Goal: Task Accomplishment & Management: Use online tool/utility

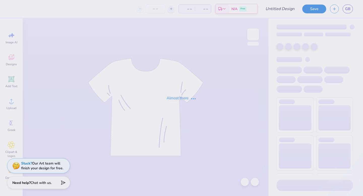
type input "Alpha O Spike Out Jersey"
type input "45"
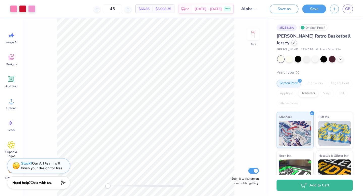
click at [293, 42] on icon at bounding box center [294, 42] width 3 height 3
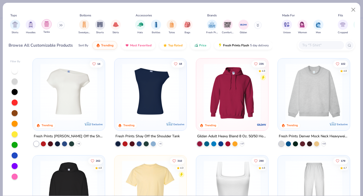
click at [46, 22] on img "filter for Tanks" at bounding box center [47, 24] width 6 height 6
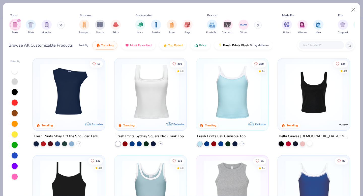
click at [308, 145] on div at bounding box center [309, 143] width 5 height 5
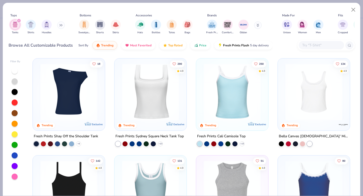
click at [319, 147] on div "134 4.9 Trending Bella Canvas [DEMOGRAPHIC_DATA]' Micro Ribbed Scoop Tank" at bounding box center [313, 106] width 73 height 97
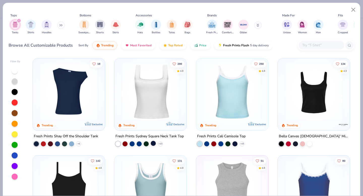
click at [155, 143] on div at bounding box center [153, 143] width 5 height 5
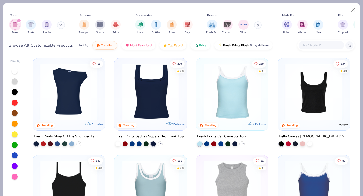
click at [349, 144] on div "Bella Canvas [DEMOGRAPHIC_DATA]' Micro Ribbed Scoop Tank" at bounding box center [313, 139] width 73 height 13
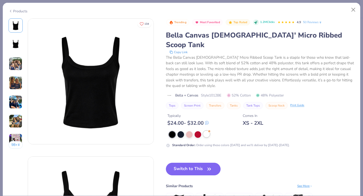
click at [206, 131] on div at bounding box center [206, 134] width 7 height 7
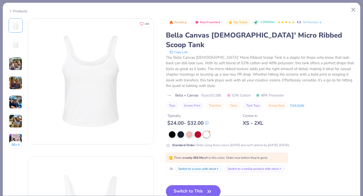
scroll to position [0, 0]
click at [17, 83] on img at bounding box center [16, 83] width 14 height 14
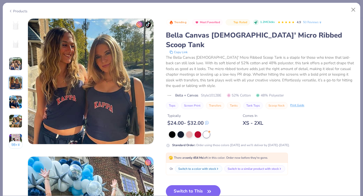
click at [15, 99] on img at bounding box center [16, 102] width 14 height 14
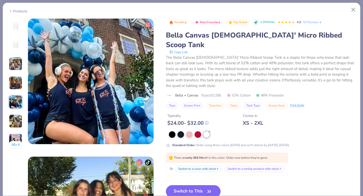
click at [18, 121] on img at bounding box center [16, 121] width 14 height 14
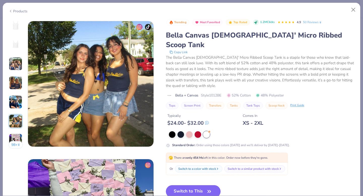
scroll to position [690, 0]
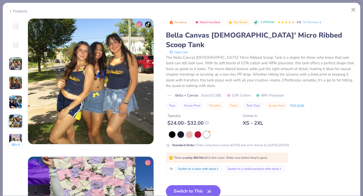
click at [18, 62] on img at bounding box center [16, 64] width 14 height 14
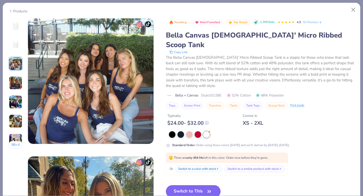
scroll to position [276, 0]
click at [189, 131] on div at bounding box center [189, 134] width 7 height 7
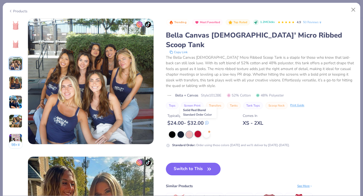
click at [196, 131] on div at bounding box center [197, 134] width 7 height 7
click at [187, 163] on button "Switch to This" at bounding box center [193, 169] width 55 height 13
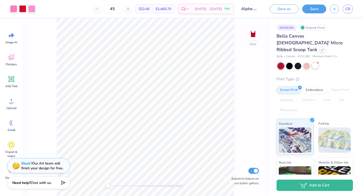
click at [314, 62] on div at bounding box center [314, 65] width 7 height 7
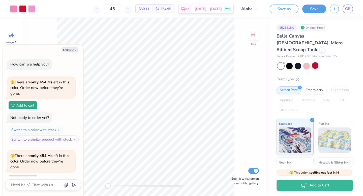
scroll to position [44, 0]
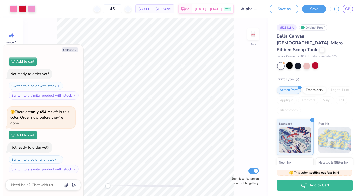
click at [288, 62] on div at bounding box center [289, 65] width 7 height 7
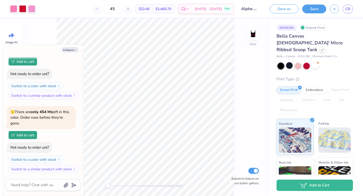
click at [293, 63] on div at bounding box center [314, 66] width 75 height 7
click at [292, 62] on div at bounding box center [289, 65] width 7 height 7
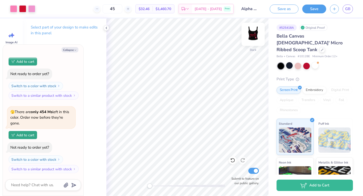
click at [254, 35] on img at bounding box center [253, 34] width 20 height 20
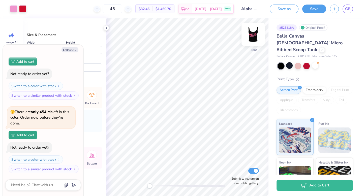
type textarea "x"
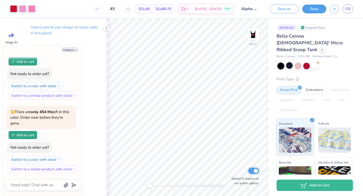
click at [256, 171] on input "Submit to feature on our public gallery." at bounding box center [253, 171] width 11 height 6
checkbox input "false"
click at [319, 8] on button "Save" at bounding box center [314, 8] width 24 height 9
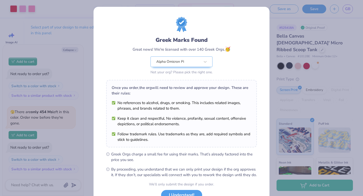
click at [218, 34] on div "Greek Marks Found Great news! We're licensed with over 140 Greek Orgs. 🥳 Alpha …" at bounding box center [181, 46] width 151 height 59
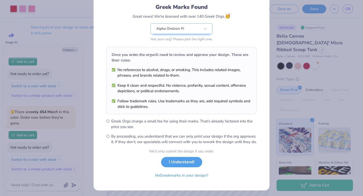
scroll to position [40, 0]
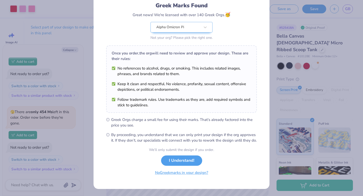
click at [158, 174] on button "No Greek marks in your design?" at bounding box center [182, 172] width 62 height 10
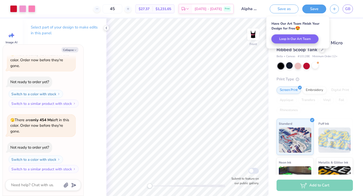
scroll to position [44, 0]
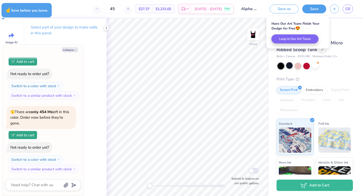
type textarea "x"
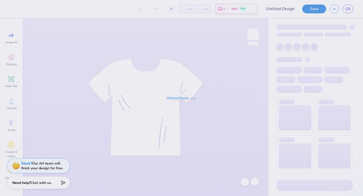
type input "Alpha O Spike Out"
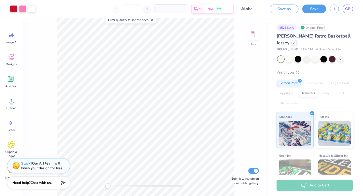
click at [291, 41] on div at bounding box center [294, 43] width 6 height 6
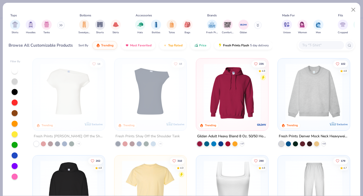
click at [59, 24] on button at bounding box center [61, 25] width 8 height 8
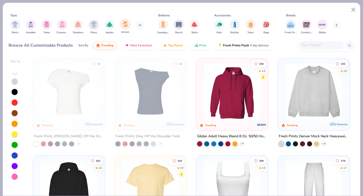
click at [123, 24] on img "filter for Jerseys" at bounding box center [125, 24] width 6 height 6
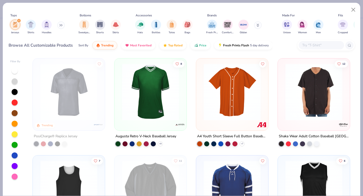
click at [19, 20] on icon "filter for Jerseys" at bounding box center [19, 21] width 2 height 2
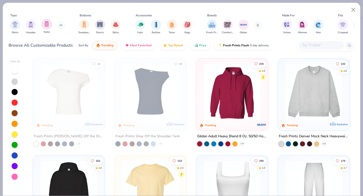
click at [50, 22] on div "filter for Tanks" at bounding box center [47, 24] width 10 height 10
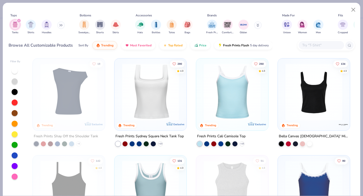
click at [352, 90] on div "18 Trending Exclusive Fresh Prints Shay Off the Shoulder Tank + 6 290 4.8 Trend…" at bounding box center [191, 126] width 326 height 140
click at [157, 92] on img at bounding box center [150, 91] width 62 height 57
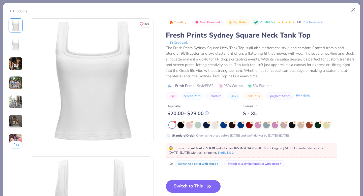
click at [13, 94] on div "42 +" at bounding box center [16, 85] width 14 height 134
click at [13, 105] on img at bounding box center [16, 102] width 14 height 14
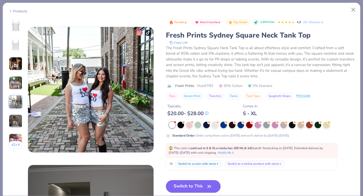
scroll to position [552, 0]
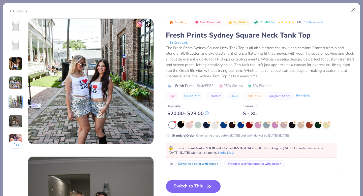
click at [178, 127] on div at bounding box center [180, 124] width 7 height 7
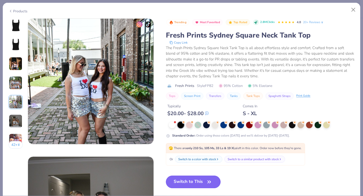
click at [181, 183] on button "Switch to This" at bounding box center [193, 181] width 55 height 13
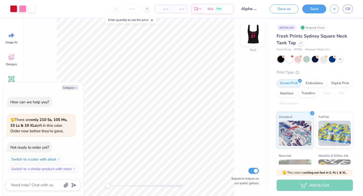
click at [255, 31] on img at bounding box center [253, 34] width 20 height 20
click at [255, 32] on img at bounding box center [253, 34] width 10 height 10
type textarea "x"
click at [128, 6] on input "number" at bounding box center [132, 8] width 20 height 9
type input "45"
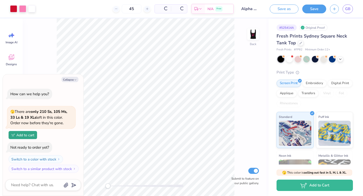
type textarea "x"
type input "45"
click at [240, 59] on div "Back Submit to feature on our public gallery." at bounding box center [145, 106] width 245 height 177
click at [306, 10] on button "Save" at bounding box center [314, 8] width 24 height 9
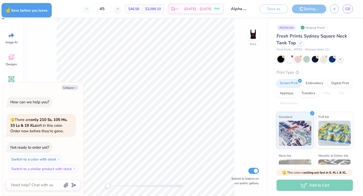
type textarea "x"
